Goal: Information Seeking & Learning: Learn about a topic

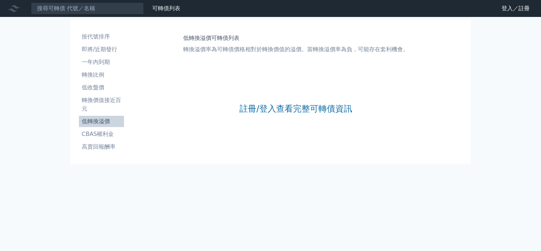
click at [112, 7] on input at bounding box center [87, 8] width 113 height 12
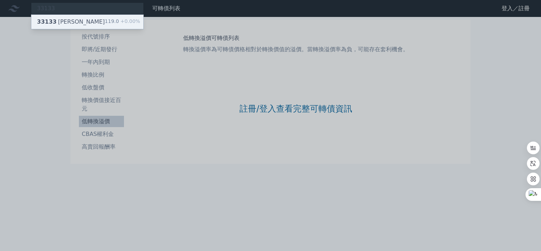
type input "33133"
click at [93, 21] on div "33133 斐成三 119.0 +0.00%" at bounding box center [87, 22] width 112 height 14
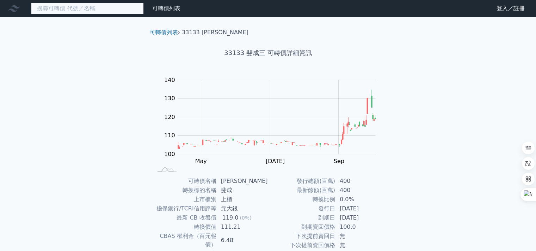
click at [82, 11] on input at bounding box center [87, 8] width 113 height 12
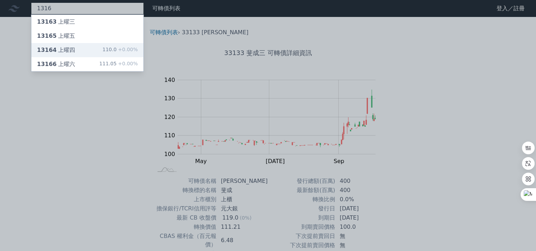
type input "1316"
click at [87, 49] on div "13164 上曜四 110.0 +0.00%" at bounding box center [87, 50] width 112 height 14
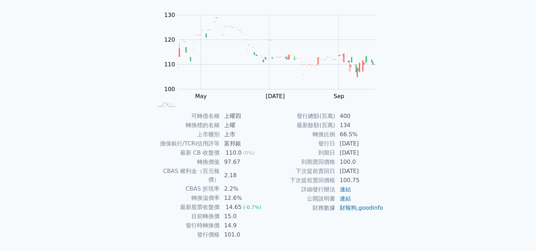
scroll to position [76, 0]
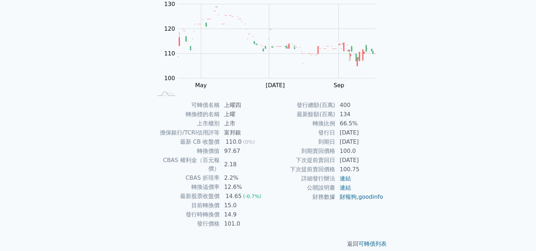
drag, startPoint x: 61, startPoint y: 0, endPoint x: 264, endPoint y: 112, distance: 231.7
click at [265, 114] on td "上曜" at bounding box center [244, 114] width 48 height 9
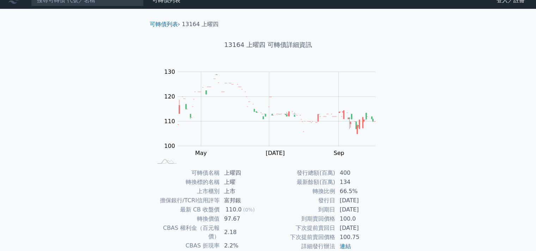
scroll to position [0, 0]
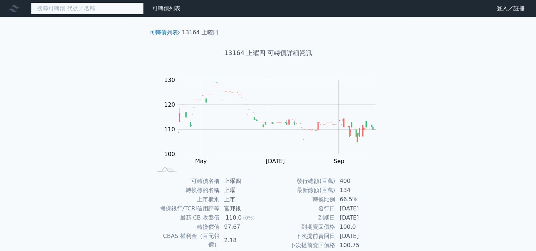
click at [78, 7] on input at bounding box center [87, 8] width 113 height 12
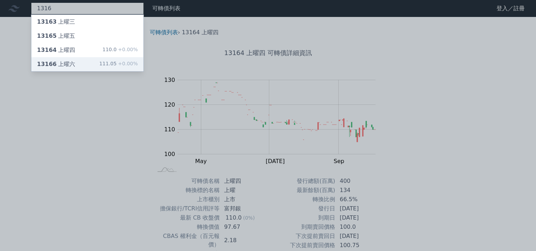
type input "1316"
click at [73, 61] on div "13166 上曜六 111.05 +0.00%" at bounding box center [87, 64] width 112 height 14
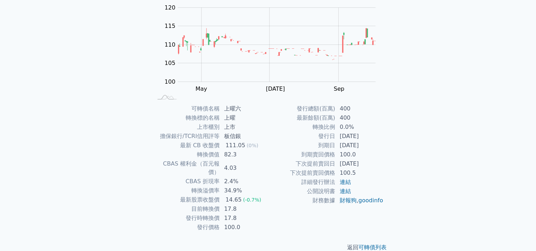
scroll to position [76, 0]
